Goal: Task Accomplishment & Management: Manage account settings

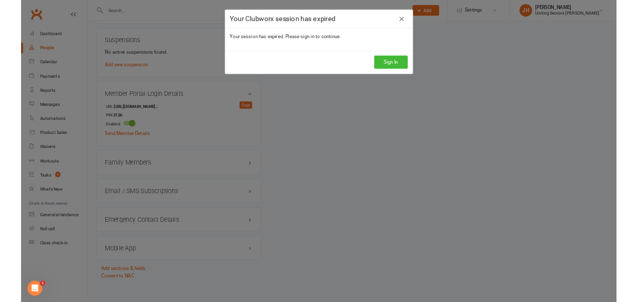
scroll to position [781, 0]
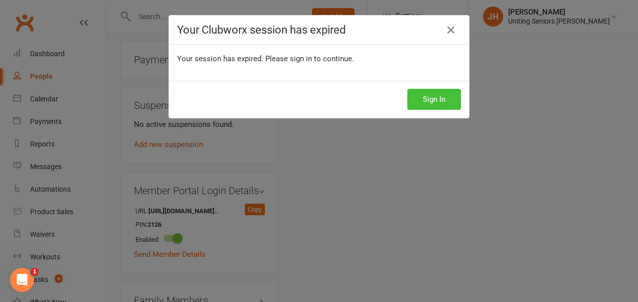
click at [426, 102] on button "Sign In" at bounding box center [434, 99] width 54 height 21
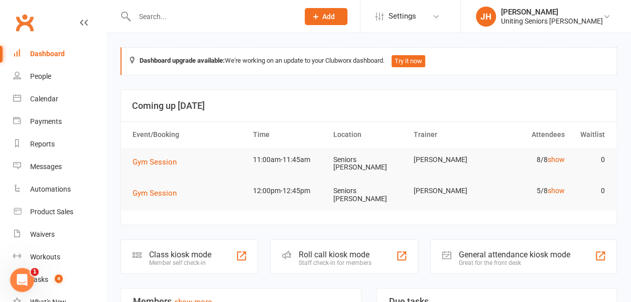
click at [172, 11] on input "text" at bounding box center [211, 17] width 160 height 14
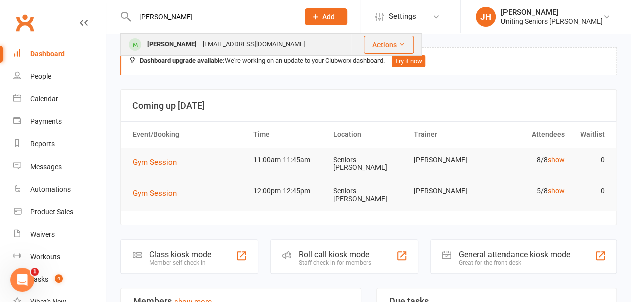
type input "jill"
click at [169, 39] on div "[PERSON_NAME]" at bounding box center [172, 44] width 56 height 15
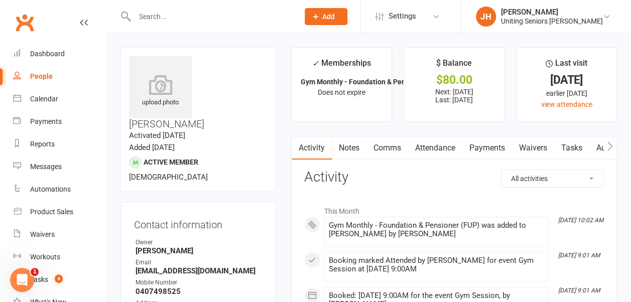
click at [393, 144] on link "Comms" at bounding box center [387, 147] width 42 height 23
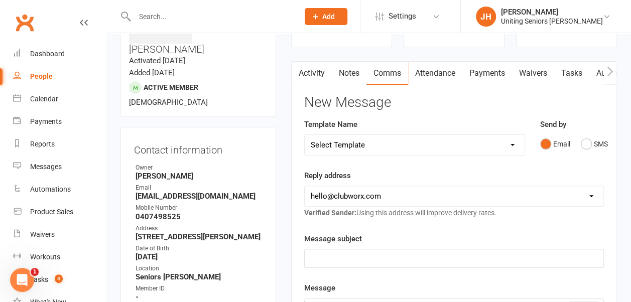
scroll to position [75, 0]
click at [315, 67] on link "Activity" at bounding box center [312, 72] width 40 height 23
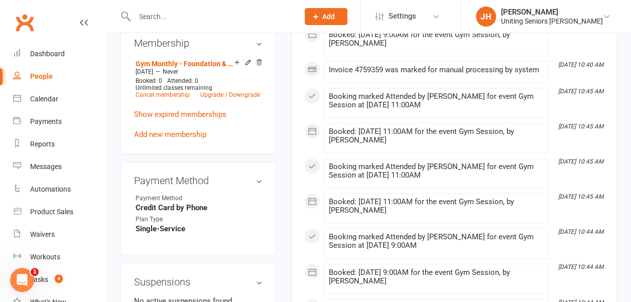
scroll to position [673, 0]
click at [244, 176] on link "edit" at bounding box center [244, 180] width 12 height 9
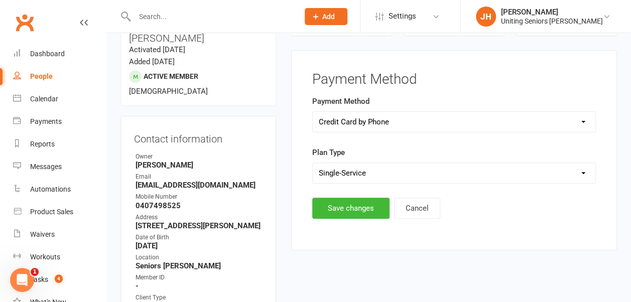
scroll to position [85, 0]
click at [357, 117] on select "Select Direct Debit Direct Deposit / Bank Transfer Cheque BPay Credit Card by P…" at bounding box center [454, 122] width 283 height 20
select select "Direct Debit"
click at [313, 112] on select "Select Direct Debit Direct Deposit / Bank Transfer Cheque BPay Credit Card by P…" at bounding box center [454, 122] width 283 height 20
click at [333, 166] on select "Select Ongoing Single-Service" at bounding box center [454, 174] width 283 height 20
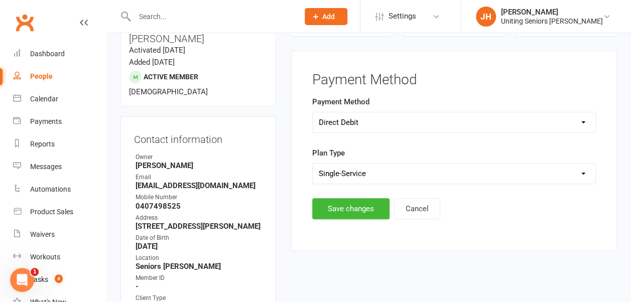
select select "Ongoing"
click at [313, 164] on select "Select Ongoing Single-Service" at bounding box center [454, 174] width 283 height 20
click at [332, 207] on button "Save changes" at bounding box center [350, 208] width 77 height 21
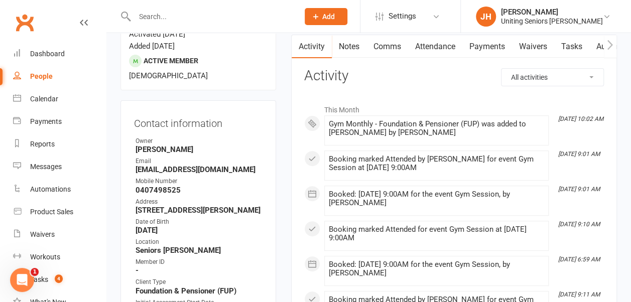
scroll to position [0, 0]
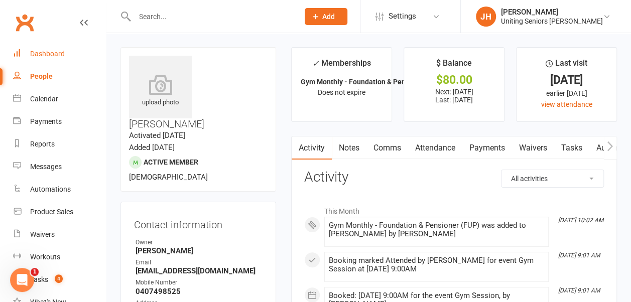
click at [58, 56] on div "Dashboard" at bounding box center [47, 54] width 35 height 8
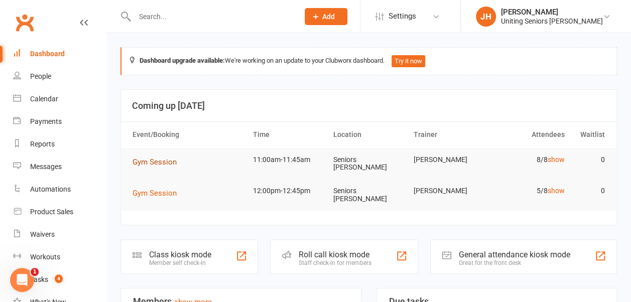
click at [169, 162] on span "Gym Session" at bounding box center [154, 162] width 44 height 9
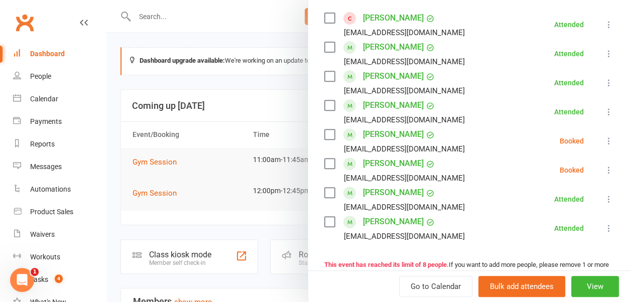
scroll to position [193, 0]
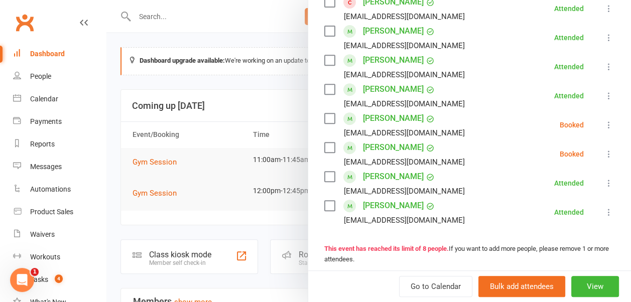
click at [604, 124] on icon at bounding box center [609, 125] width 10 height 10
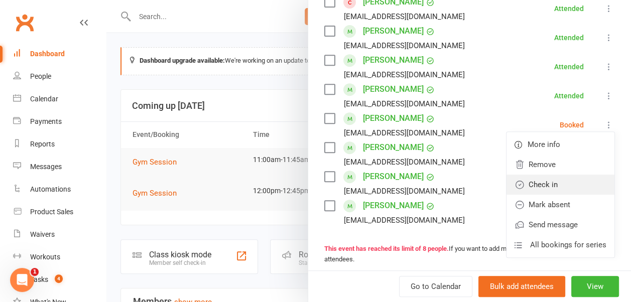
click at [573, 183] on link "Check in" at bounding box center [560, 185] width 108 height 20
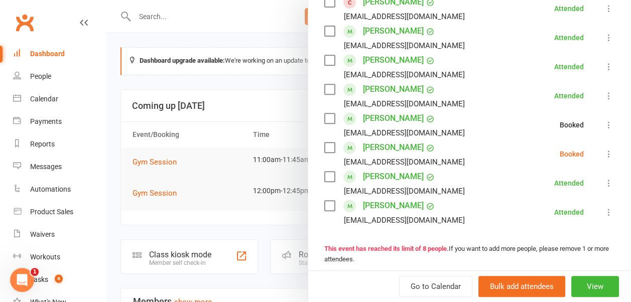
click at [264, 127] on div at bounding box center [368, 151] width 524 height 302
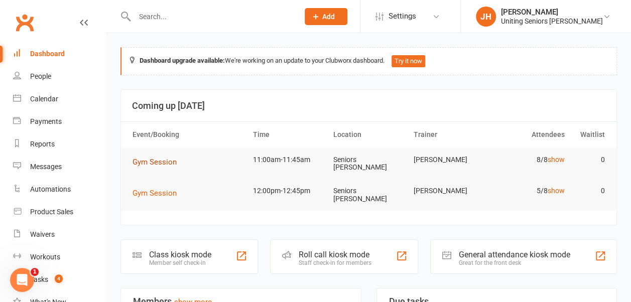
click at [165, 166] on button "Gym Session" at bounding box center [157, 162] width 51 height 12
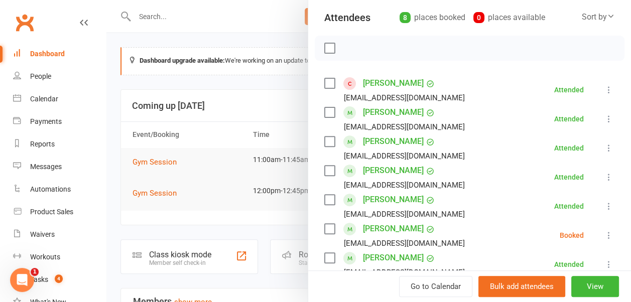
scroll to position [213, 0]
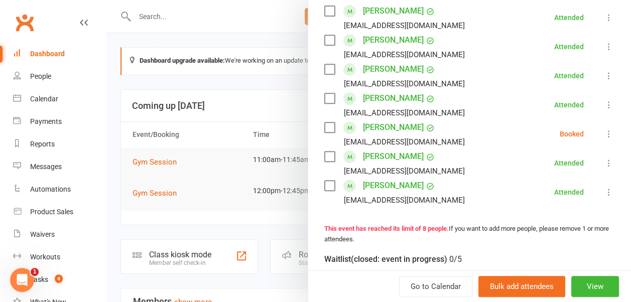
click at [604, 133] on icon at bounding box center [609, 134] width 10 height 10
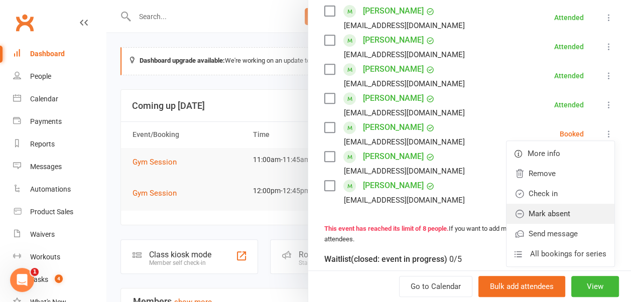
click at [563, 211] on link "Mark absent" at bounding box center [560, 214] width 108 height 20
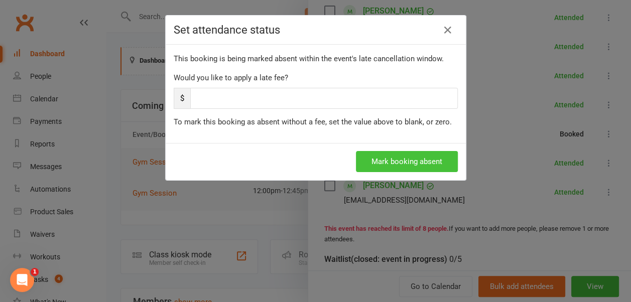
click at [417, 163] on button "Mark booking absent" at bounding box center [407, 161] width 102 height 21
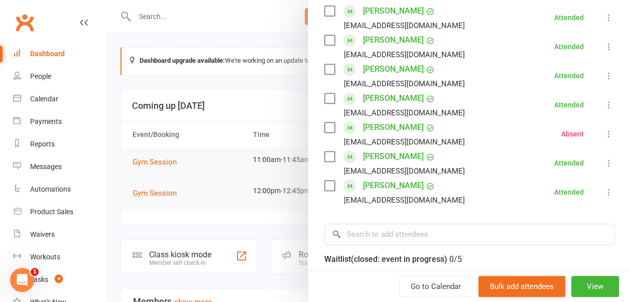
click at [253, 100] on div at bounding box center [368, 151] width 524 height 302
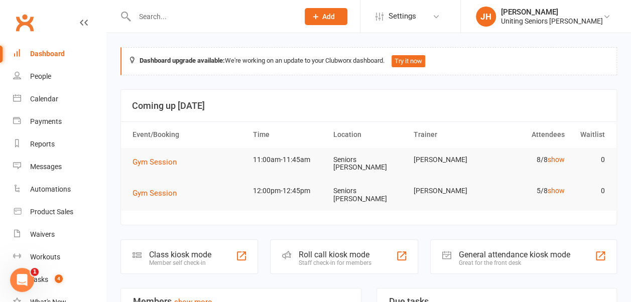
click at [173, 12] on input "text" at bounding box center [211, 17] width 160 height 14
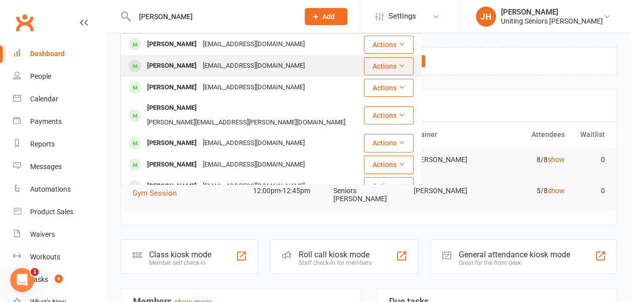
type input "jennifer"
click at [180, 68] on div "Jennifer Gardner" at bounding box center [172, 66] width 56 height 15
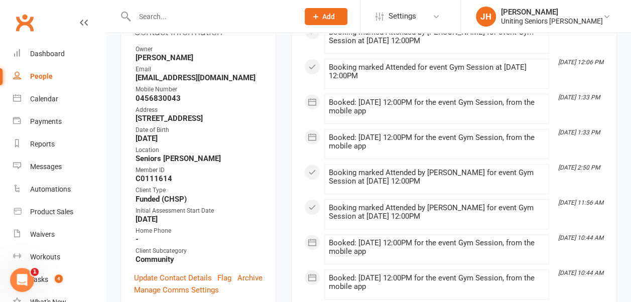
scroll to position [194, 0]
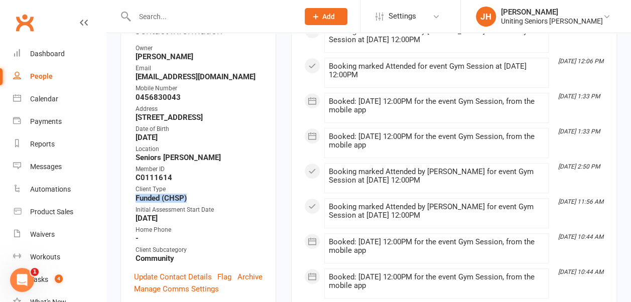
drag, startPoint x: 135, startPoint y: 178, endPoint x: 188, endPoint y: 180, distance: 52.2
click at [188, 194] on strong "Funded (CHSP)" at bounding box center [198, 198] width 127 height 9
drag, startPoint x: 188, startPoint y: 180, endPoint x: 278, endPoint y: 199, distance: 92.7
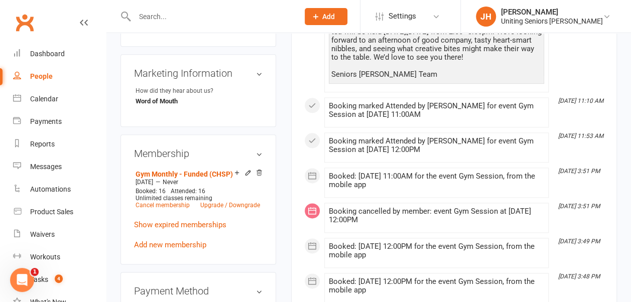
scroll to position [562, 0]
click at [191, 220] on link "Show expired memberships" at bounding box center [180, 224] width 92 height 9
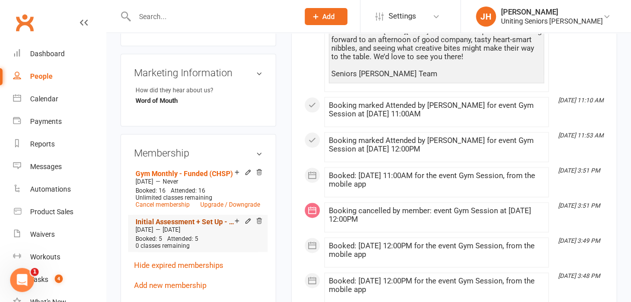
click at [188, 218] on link "Initial Assessment + Set Up - Funded (CHSP)" at bounding box center [184, 222] width 99 height 8
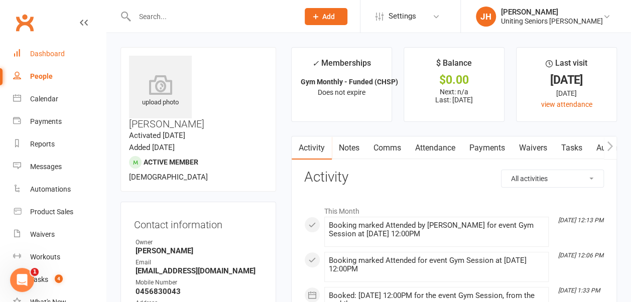
click at [64, 53] on div "Dashboard" at bounding box center [47, 54] width 35 height 8
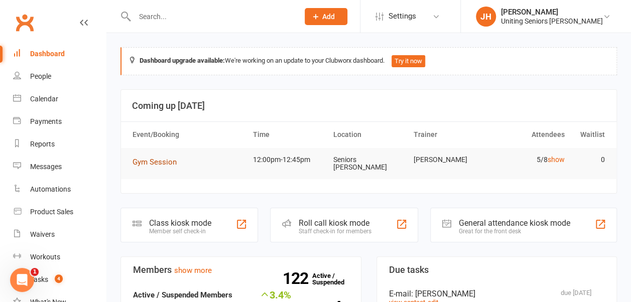
click at [153, 164] on span "Gym Session" at bounding box center [154, 162] width 44 height 9
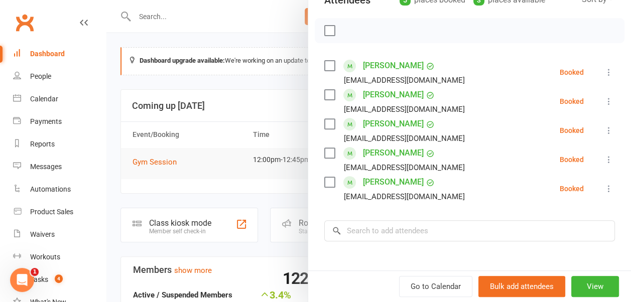
scroll to position [129, 0]
click at [604, 100] on icon at bounding box center [609, 101] width 10 height 10
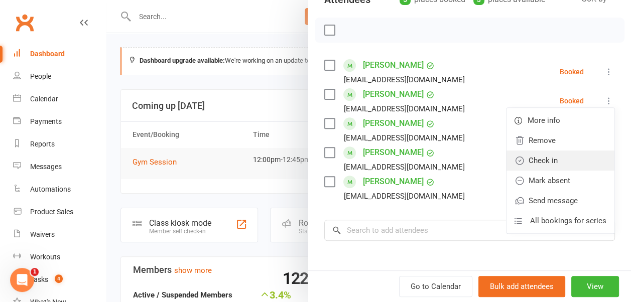
click at [571, 154] on link "Check in" at bounding box center [560, 161] width 108 height 20
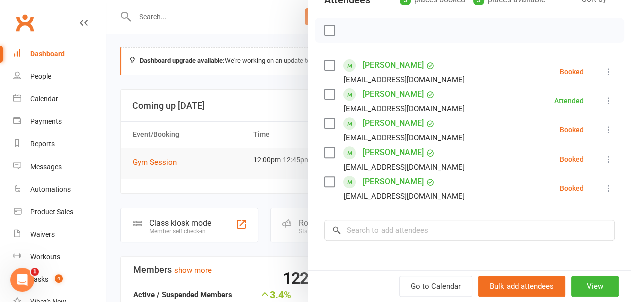
click at [604, 130] on icon at bounding box center [609, 130] width 10 height 10
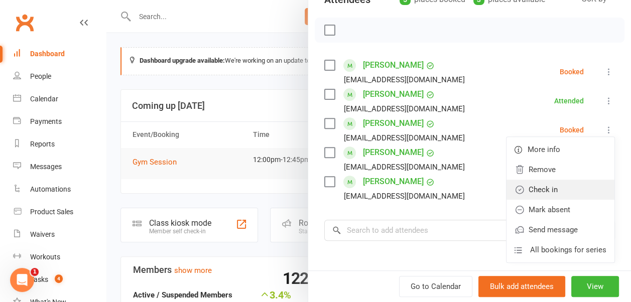
click at [569, 186] on link "Check in" at bounding box center [560, 190] width 108 height 20
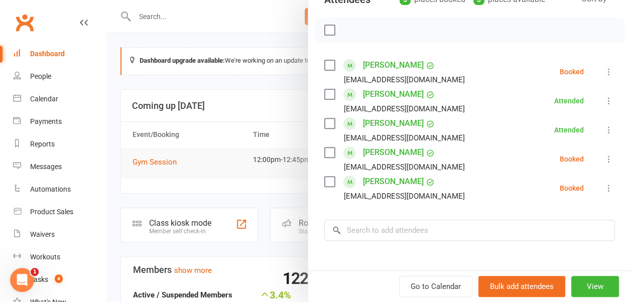
click at [604, 158] on icon at bounding box center [609, 159] width 10 height 10
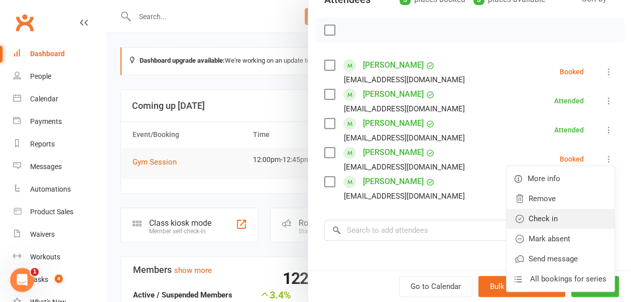
click at [571, 210] on link "Check in" at bounding box center [560, 219] width 108 height 20
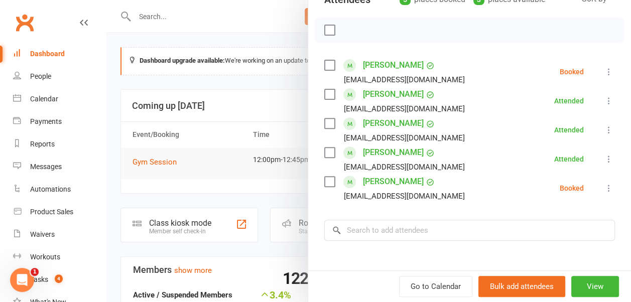
click at [603, 66] on button at bounding box center [609, 72] width 12 height 12
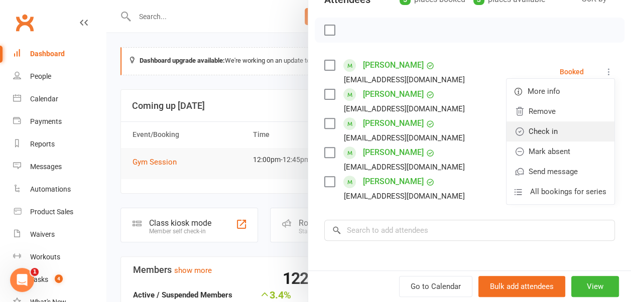
click at [575, 127] on link "Check in" at bounding box center [560, 131] width 108 height 20
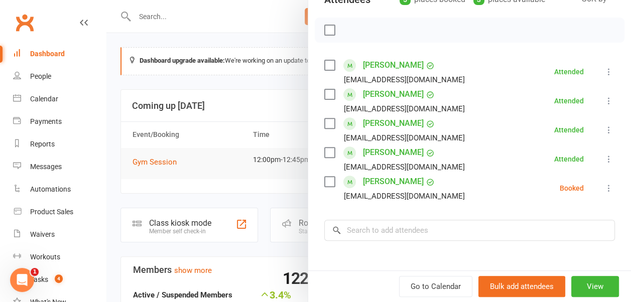
click at [236, 101] on div at bounding box center [368, 151] width 524 height 302
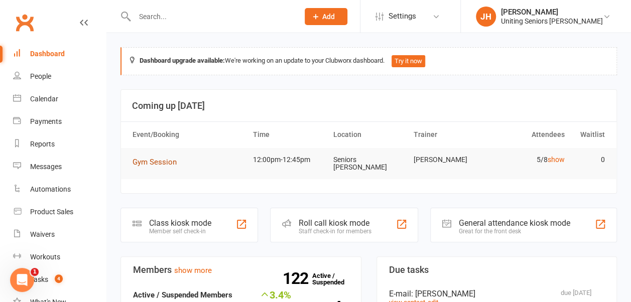
click at [152, 161] on span "Gym Session" at bounding box center [154, 162] width 44 height 9
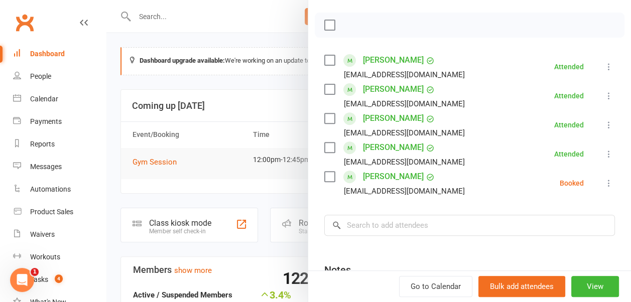
scroll to position [151, 0]
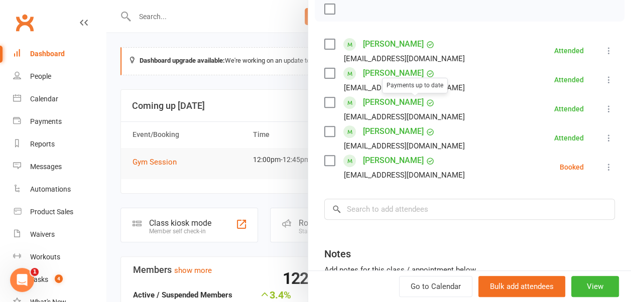
click at [486, 187] on div "Class kiosk mode Roll call 12:00 PM - 12:45 PM, Friday, August, 15, 2025 with J…" at bounding box center [469, 127] width 323 height 470
click at [274, 108] on div at bounding box center [368, 151] width 524 height 302
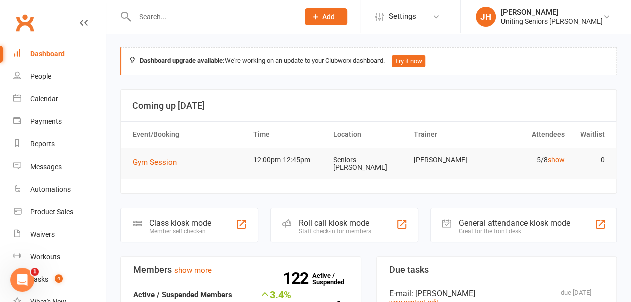
click at [40, 49] on link "Dashboard" at bounding box center [59, 54] width 93 height 23
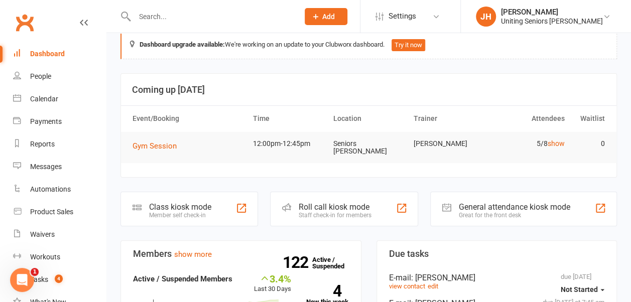
scroll to position [0, 0]
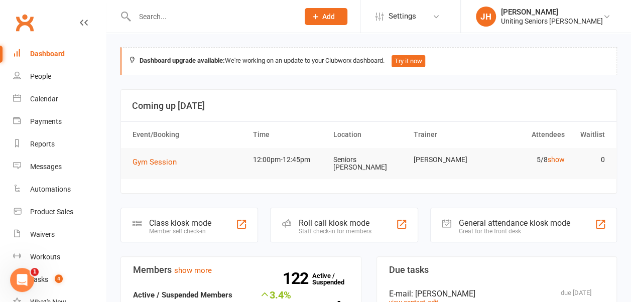
click at [143, 153] on td "Gym Session" at bounding box center [188, 162] width 120 height 28
click at [169, 163] on span "Gym Session" at bounding box center [154, 162] width 44 height 9
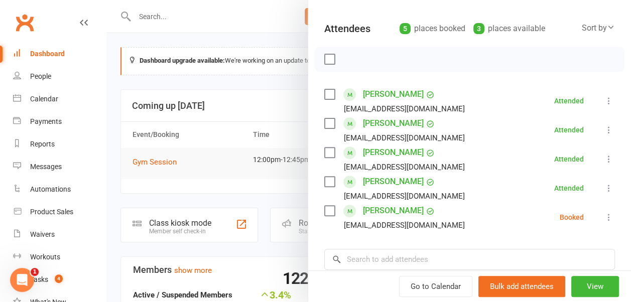
scroll to position [201, 0]
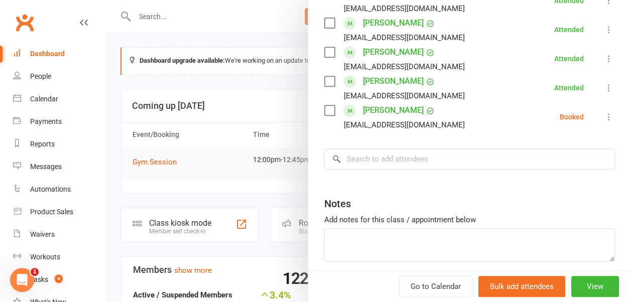
click at [290, 109] on div at bounding box center [368, 151] width 524 height 302
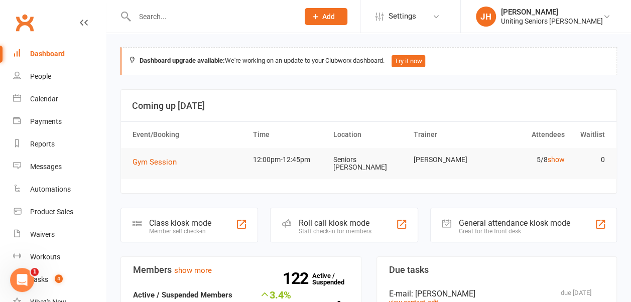
click at [166, 23] on input "text" at bounding box center [211, 17] width 160 height 14
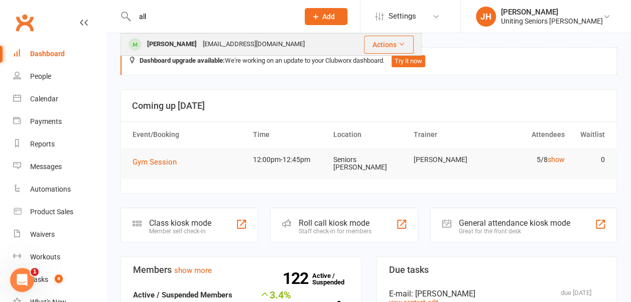
type input "all"
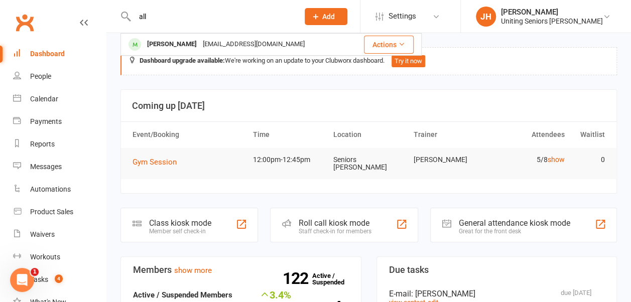
click at [200, 40] on div "anthistle@bigpond.com" at bounding box center [254, 44] width 108 height 15
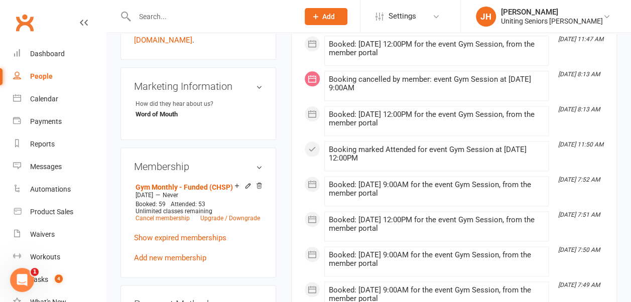
scroll to position [552, 0]
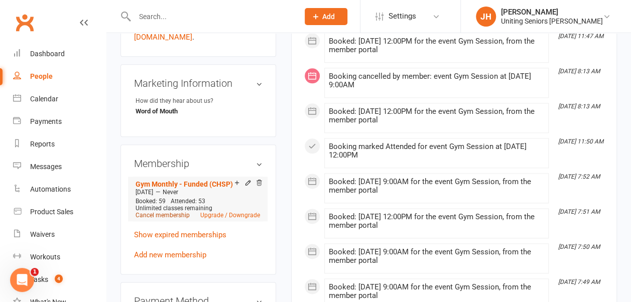
click at [162, 212] on link "Cancel membership" at bounding box center [162, 215] width 54 height 7
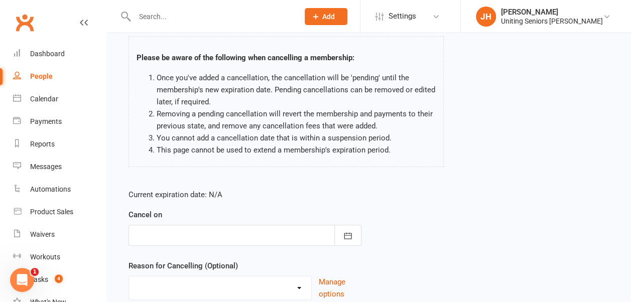
scroll to position [100, 0]
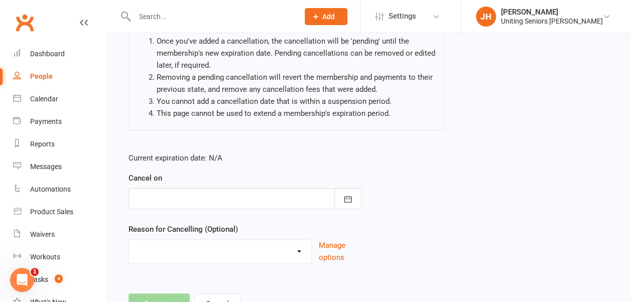
click at [202, 194] on div at bounding box center [244, 198] width 233 height 21
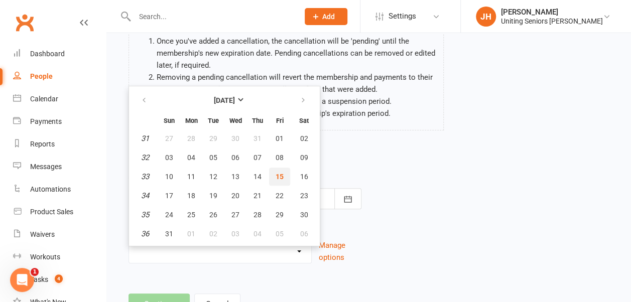
click at [281, 175] on span "15" at bounding box center [279, 177] width 8 height 8
type input "[DATE]"
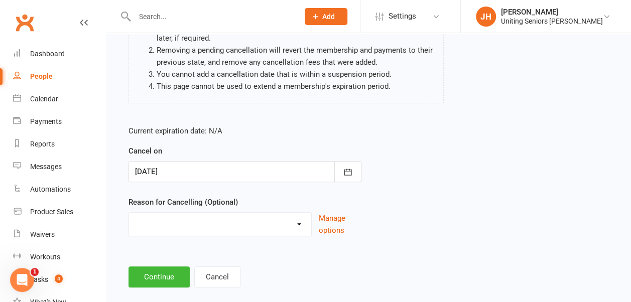
scroll to position [143, 0]
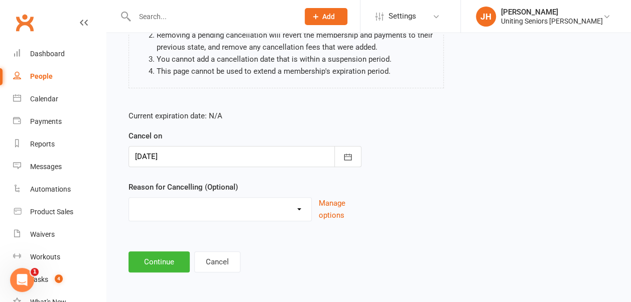
click at [193, 208] on select "Holiday Injury Other reason" at bounding box center [220, 208] width 182 height 20
click at [180, 216] on select "Holiday Injury Other reason" at bounding box center [220, 208] width 182 height 20
select select "0"
click at [129, 198] on select "Holiday Injury Other reason" at bounding box center [220, 208] width 182 height 20
click at [174, 260] on button "Continue" at bounding box center [158, 261] width 61 height 21
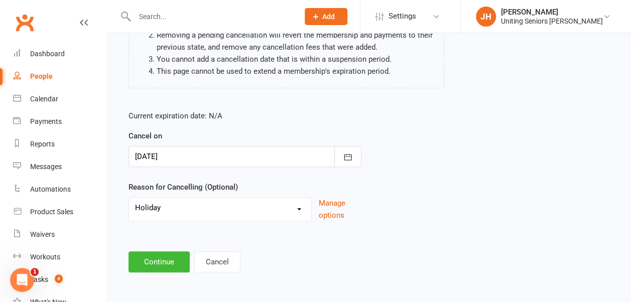
scroll to position [0, 0]
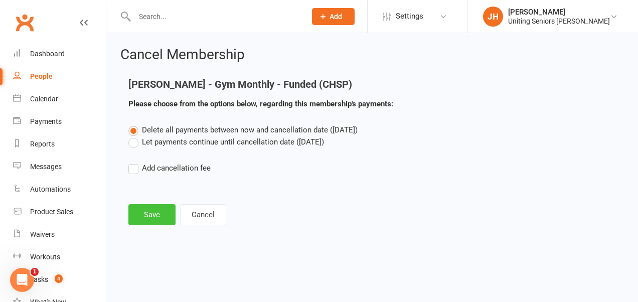
click at [158, 216] on button "Save" at bounding box center [151, 214] width 47 height 21
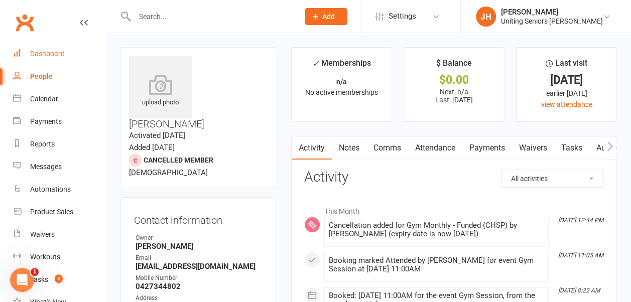
click at [37, 54] on div "Dashboard" at bounding box center [47, 54] width 35 height 8
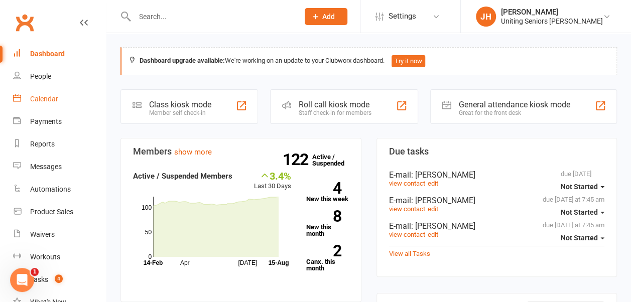
click at [36, 98] on div "Calendar" at bounding box center [44, 99] width 28 height 8
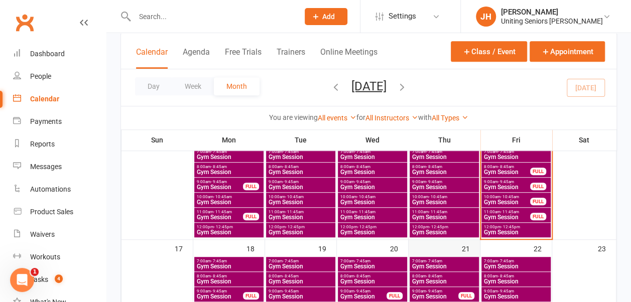
scroll to position [351, 0]
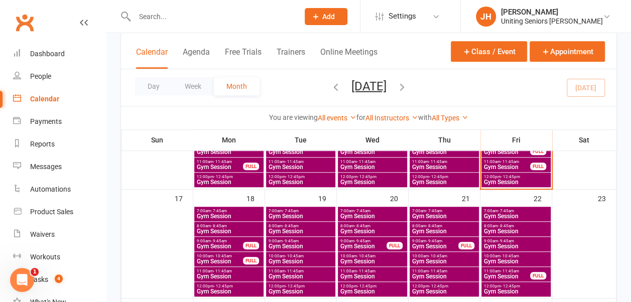
click at [499, 179] on span "Gym Session" at bounding box center [515, 182] width 65 height 6
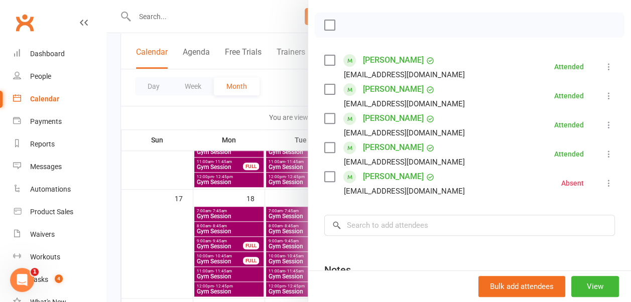
scroll to position [151, 0]
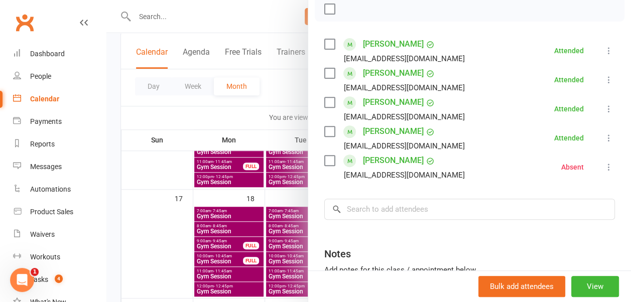
click at [280, 113] on div at bounding box center [368, 151] width 524 height 302
